Goal: Find contact information: Find contact information

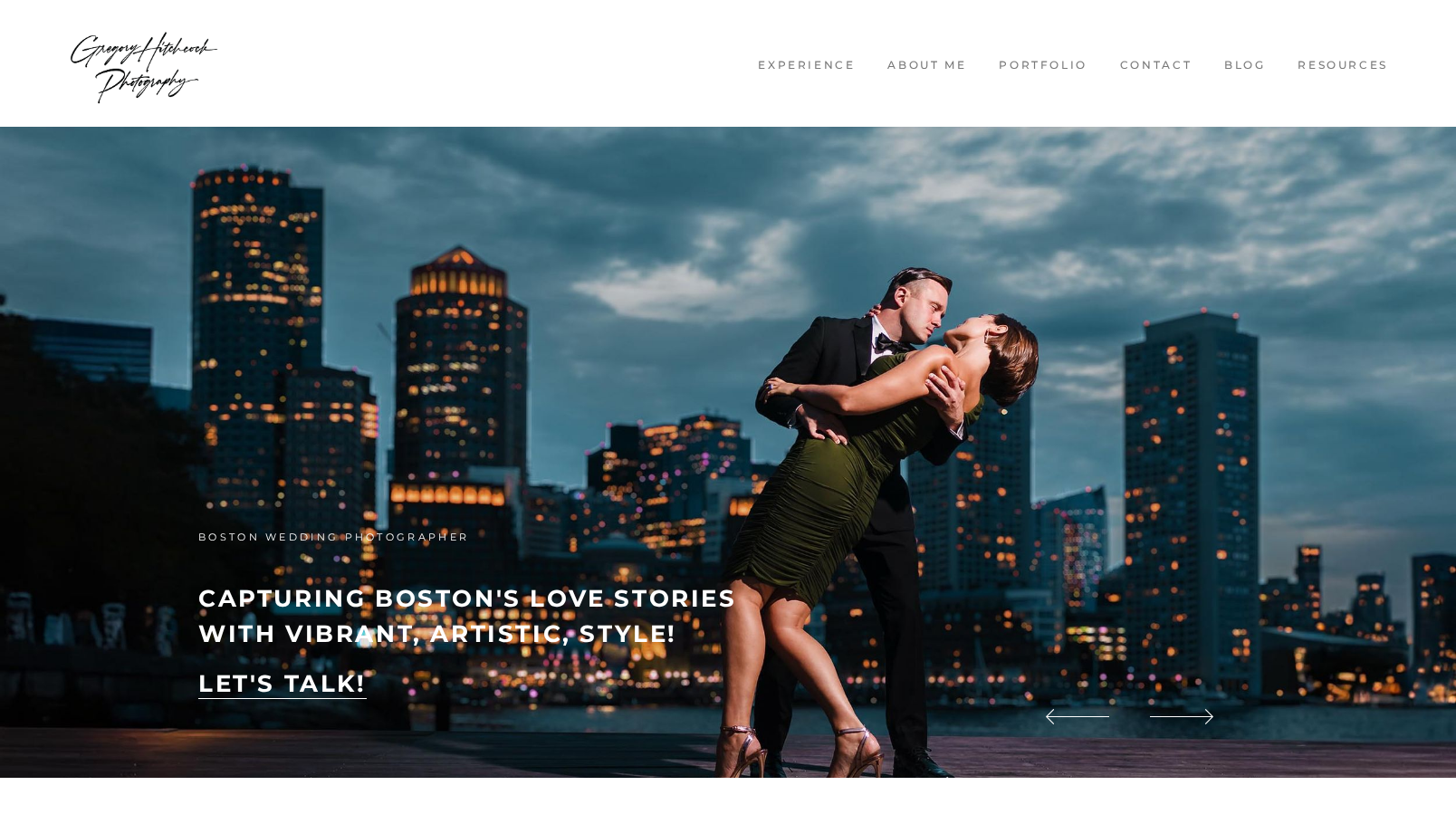
scroll to position [4, 0]
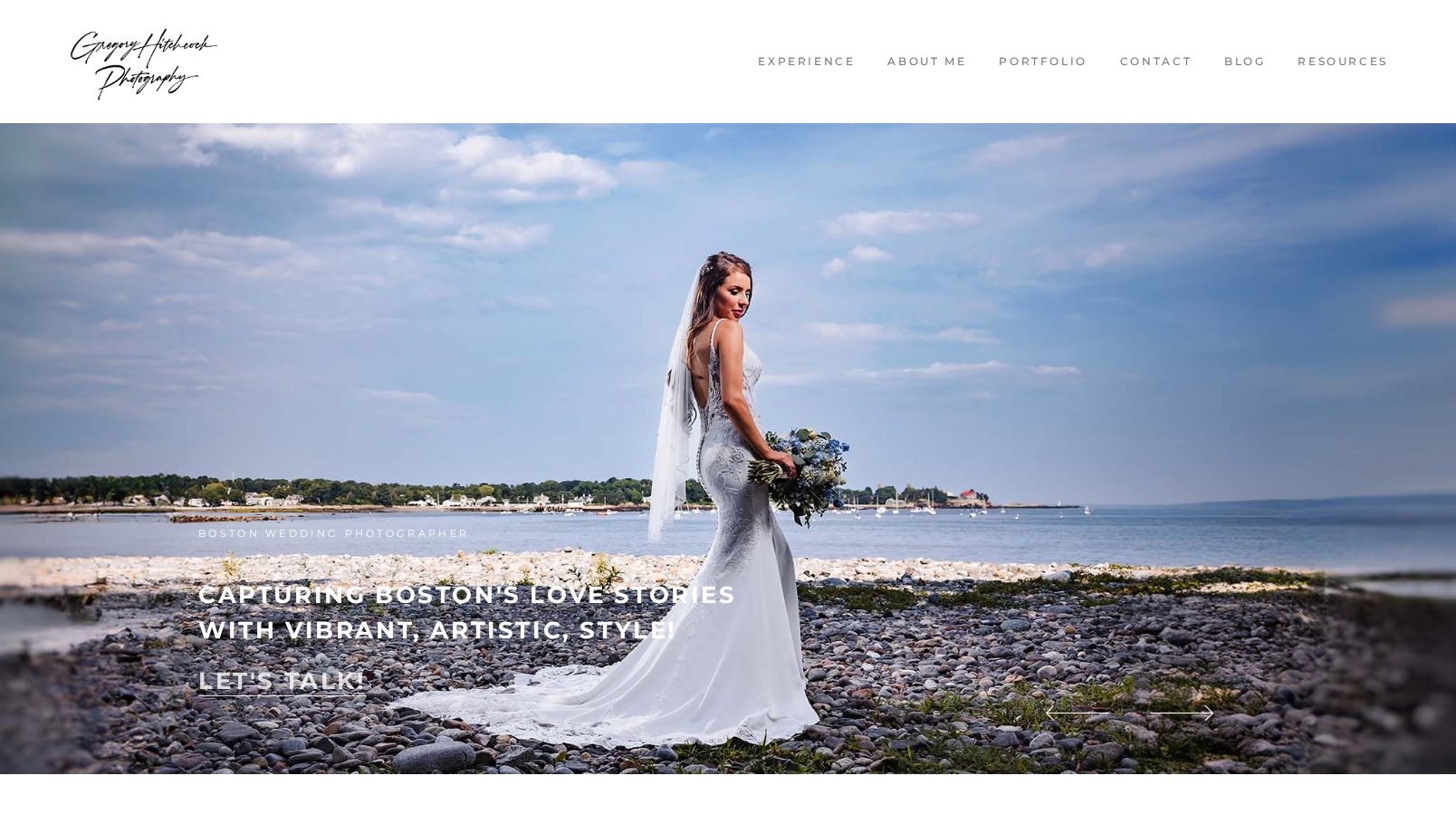
click at [329, 689] on u "LET'S TALK!" at bounding box center [282, 681] width 169 height 30
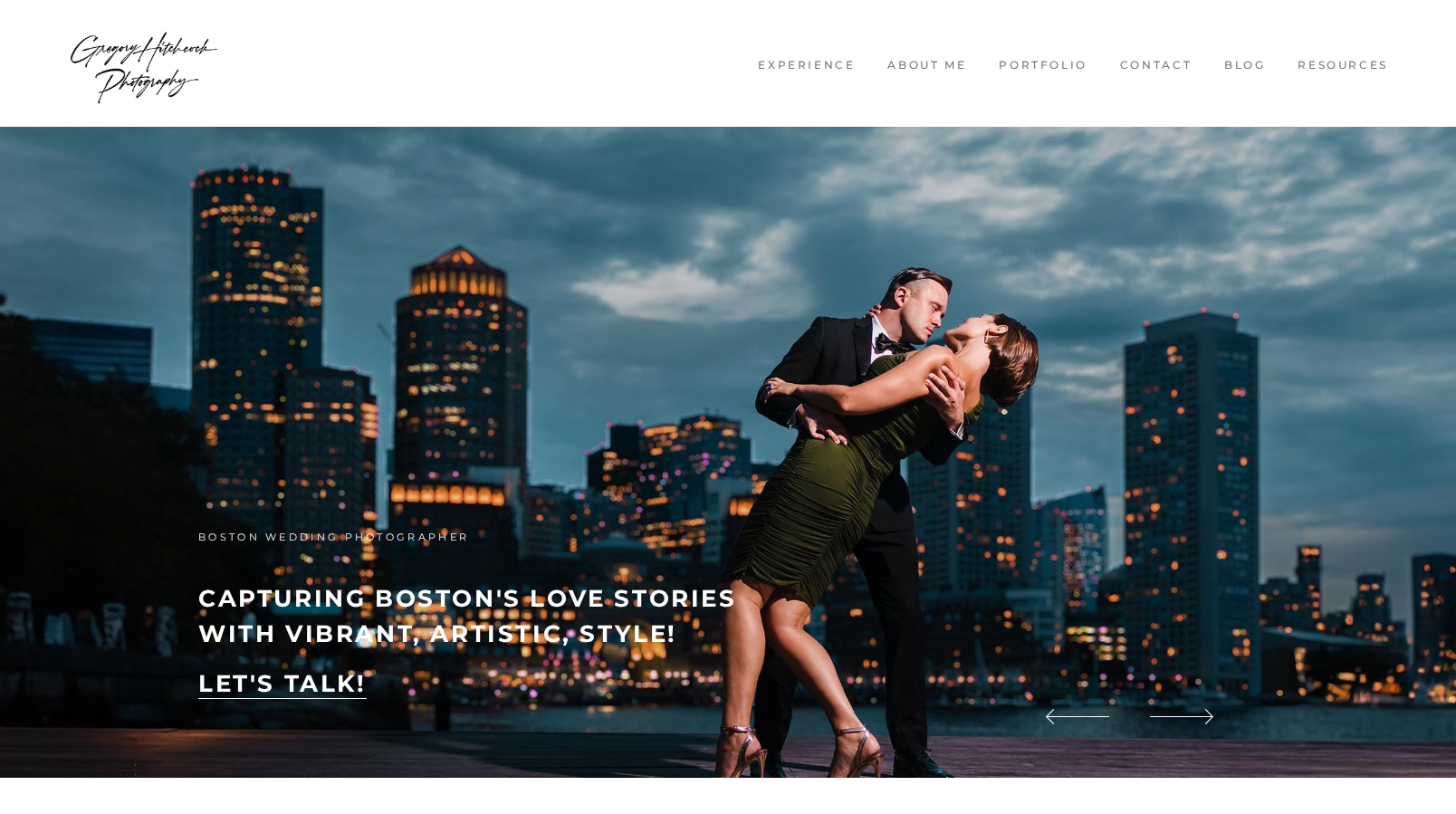
scroll to position [4, 0]
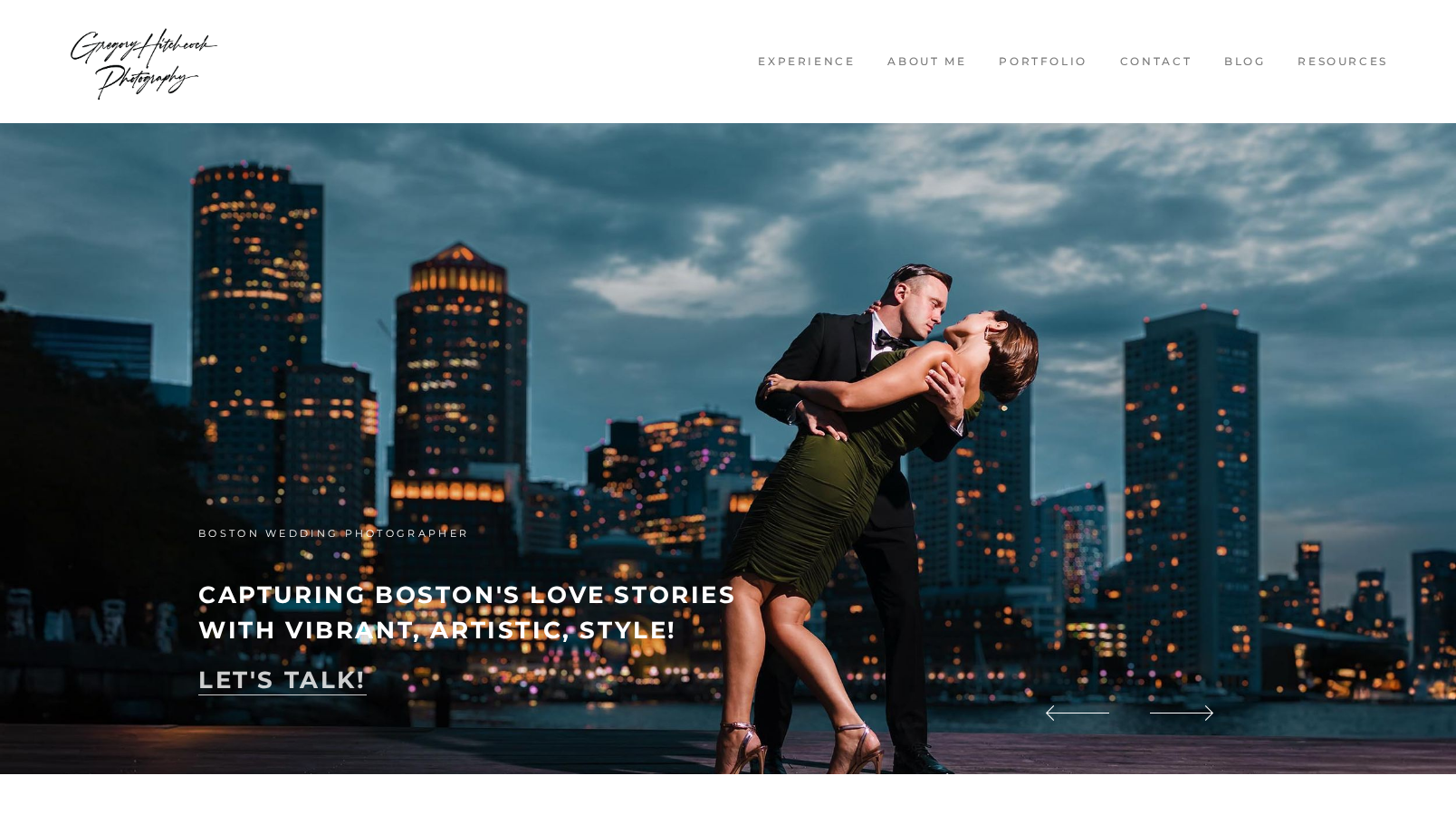
click at [266, 681] on u "LET'S TALK!" at bounding box center [282, 680] width 169 height 30
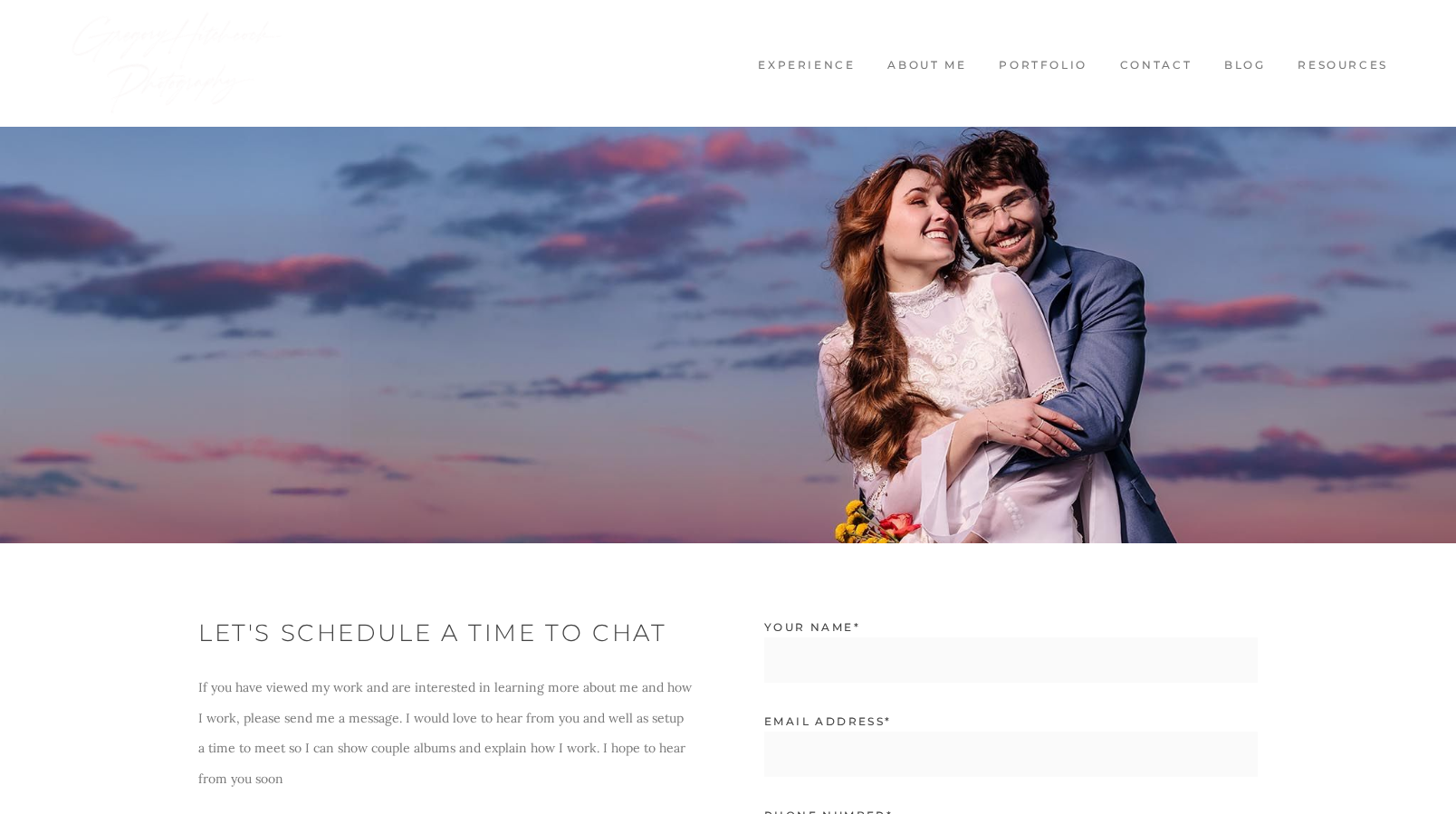
click at [1143, 62] on link "Contact" at bounding box center [1155, 66] width 95 height 15
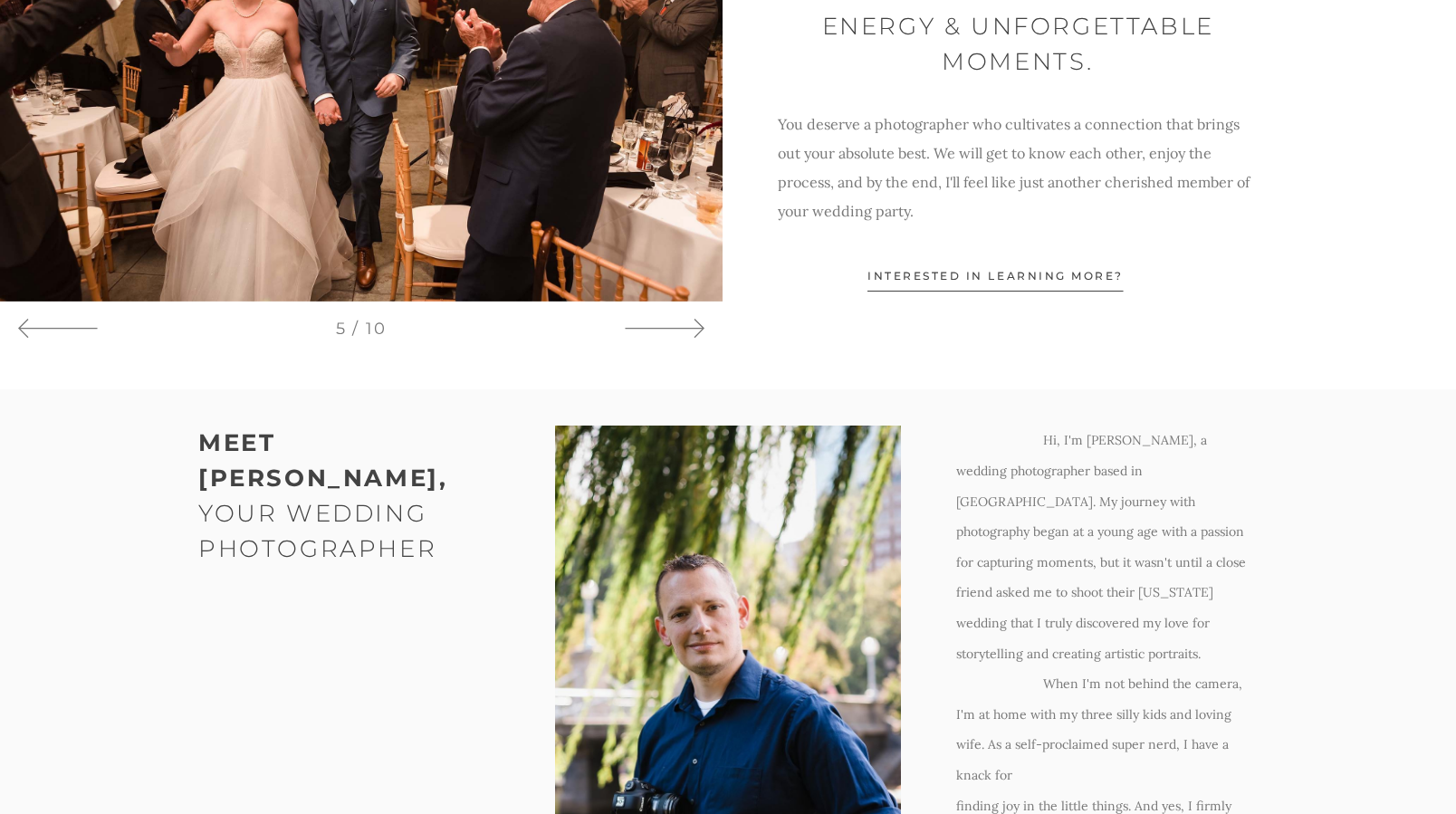
scroll to position [1329, 0]
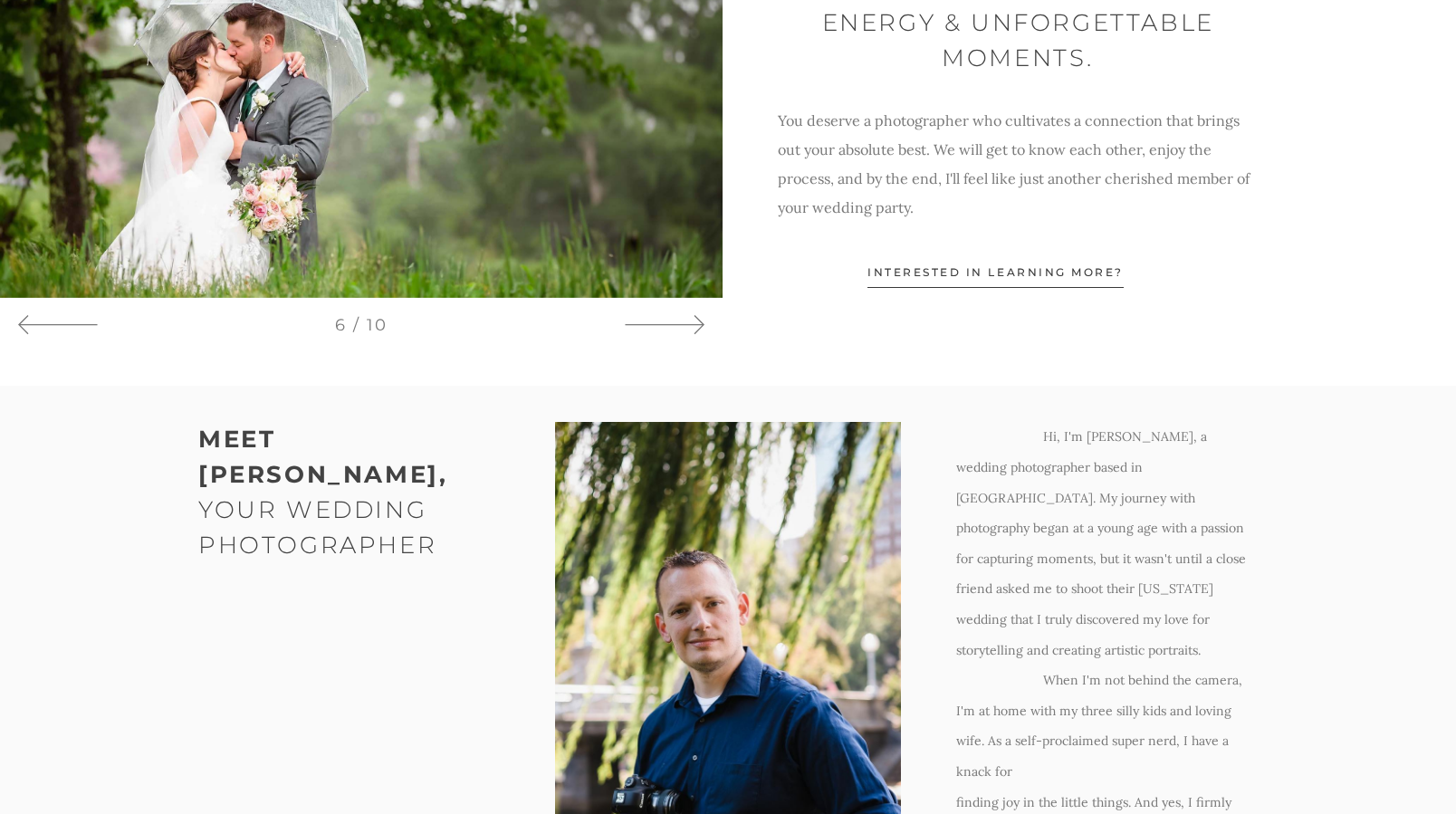
click at [1020, 278] on span "interested in learning more?" at bounding box center [996, 276] width 256 height 24
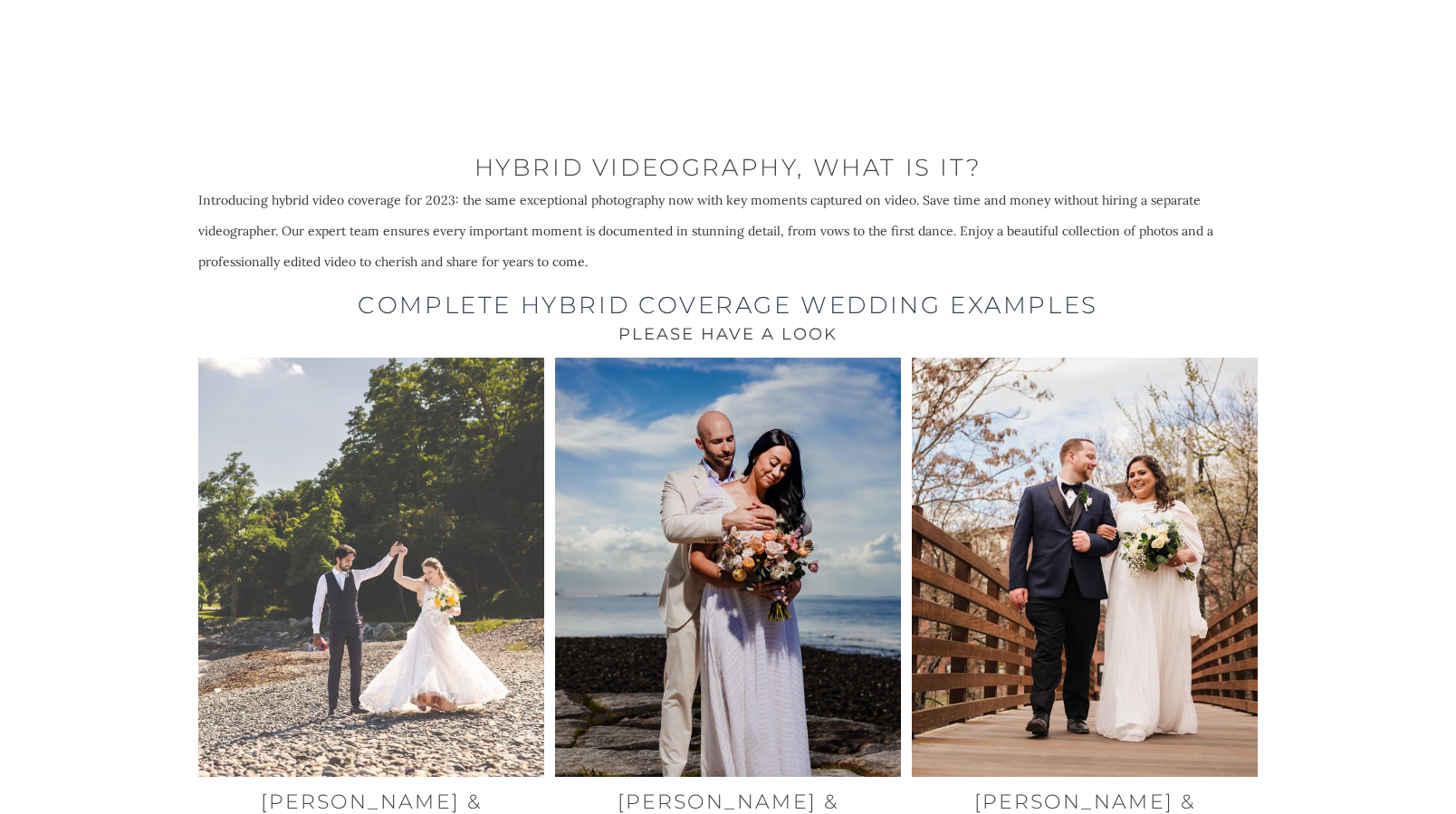
scroll to position [6594, 0]
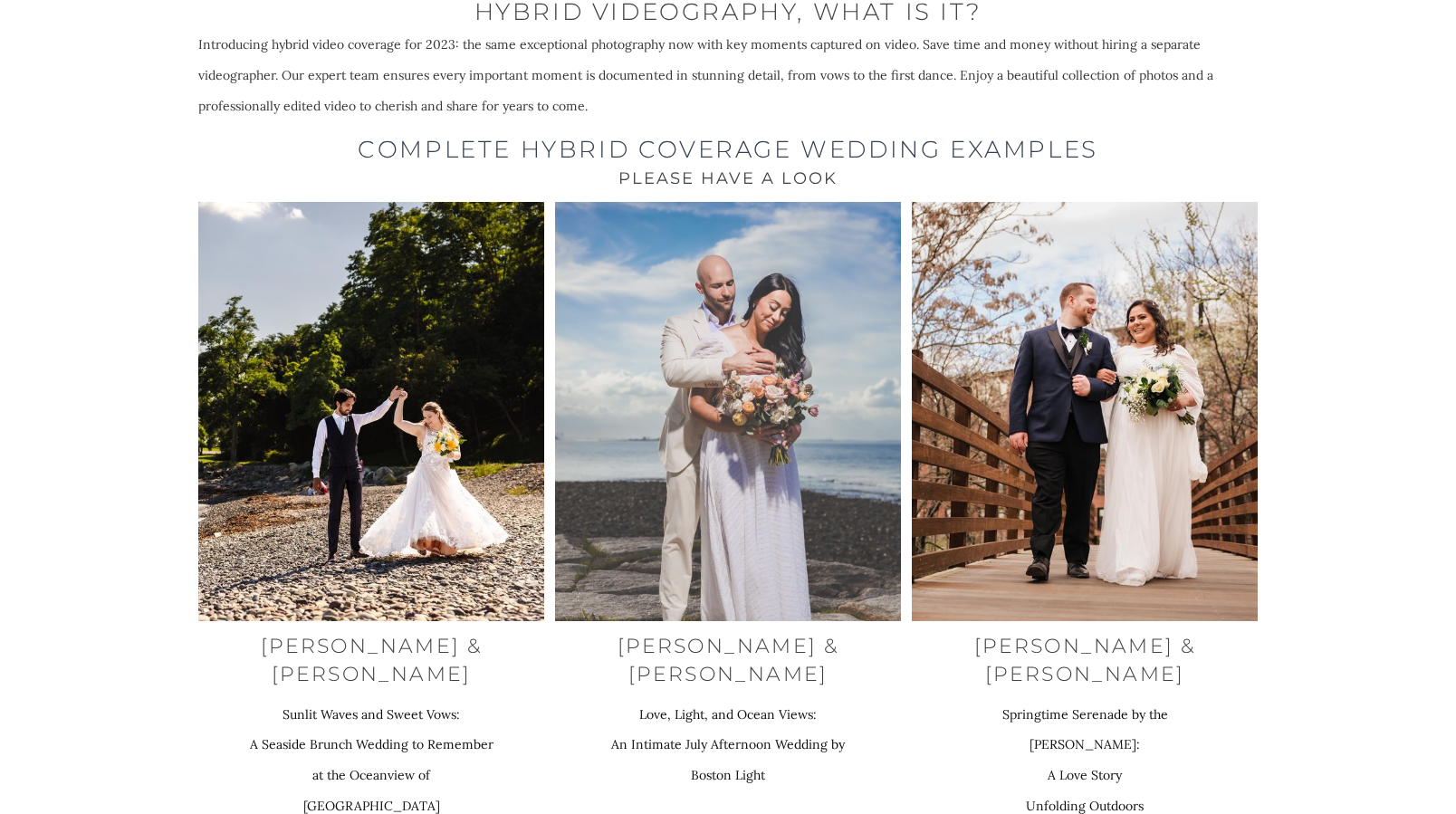
click at [785, 366] on img at bounding box center [728, 411] width 346 height 419
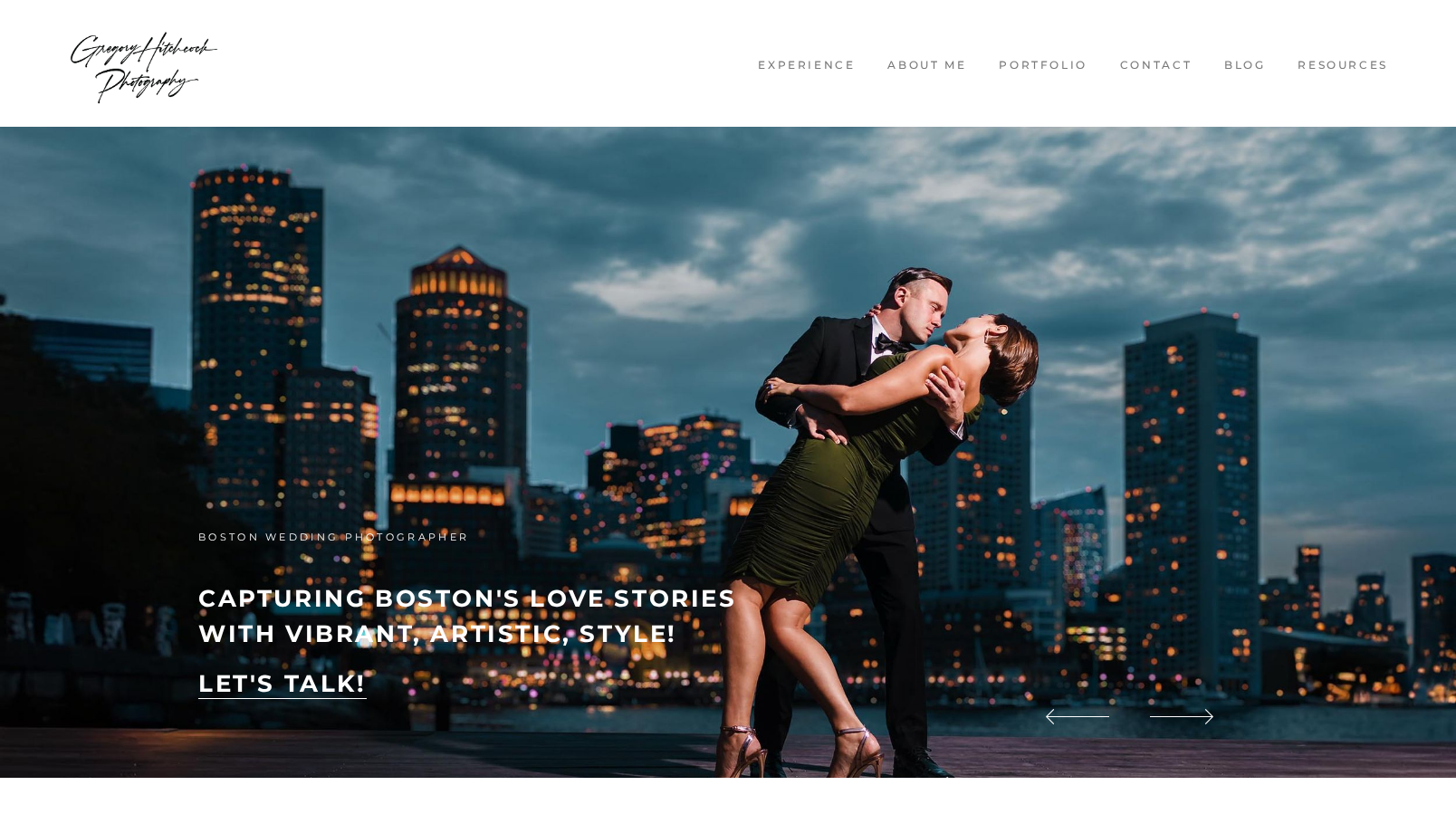
scroll to position [6895, 0]
